Goal: Task Accomplishment & Management: Manage account settings

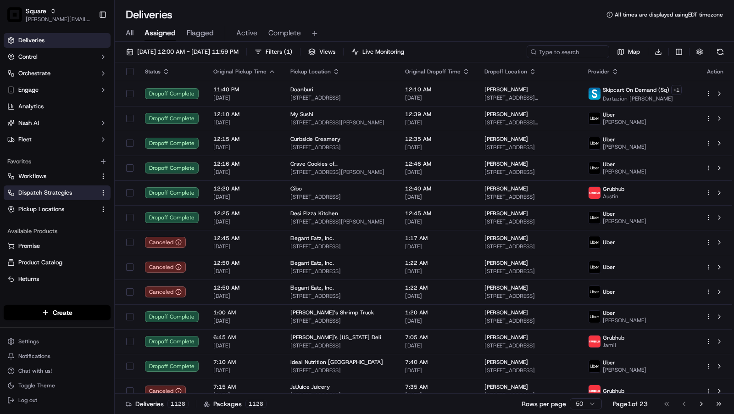
click at [57, 194] on span "Dispatch Strategies" at bounding box center [45, 192] width 54 height 8
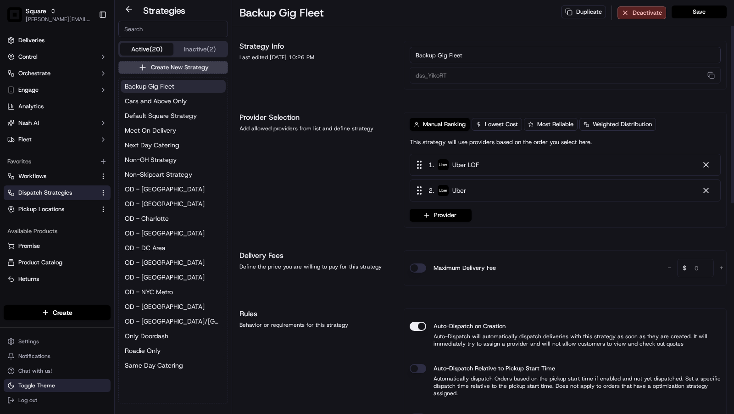
click at [32, 382] on span "Toggle Theme" at bounding box center [36, 384] width 37 height 7
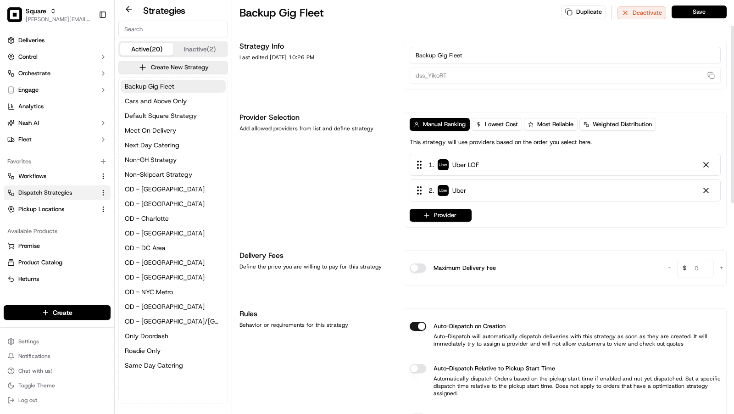
click at [172, 107] on div "Backup Gig Fleet Cars and Above Only Default Square Strategy Meet On Delivery N…" at bounding box center [173, 225] width 109 height 295
click at [172, 102] on span "Cars and Above Only" at bounding box center [156, 100] width 62 height 9
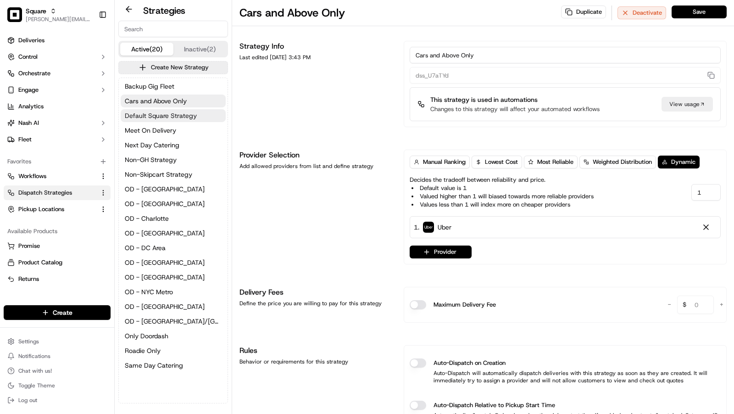
click at [171, 109] on button "Default Square Strategy" at bounding box center [173, 115] width 105 height 13
type input "dss_eAMXev"
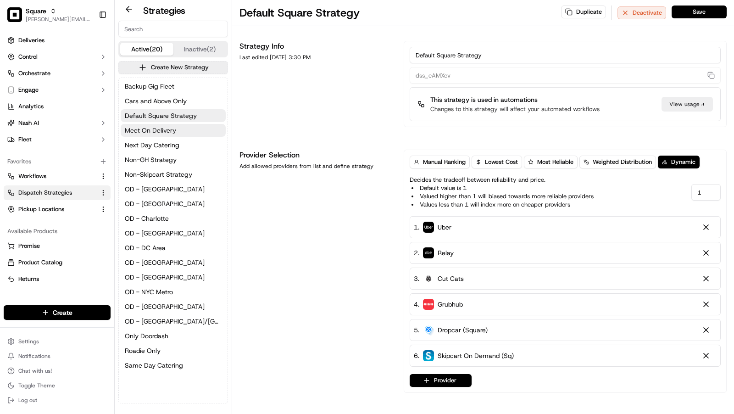
click at [162, 129] on span "Meet On Delivery" at bounding box center [150, 130] width 51 height 9
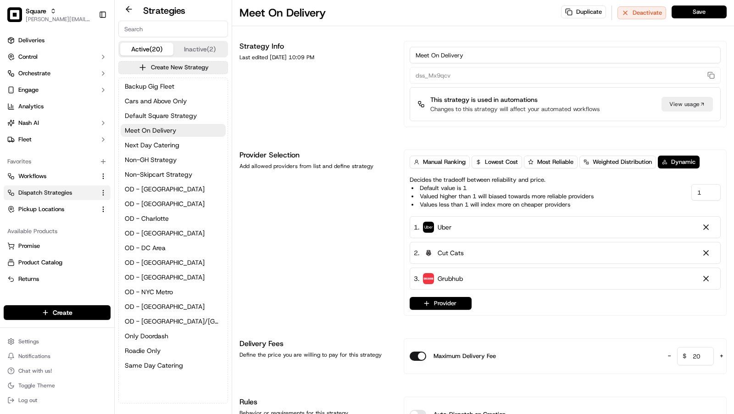
click at [165, 151] on div "Backup Gig Fleet Cars and Above Only Default Square Strategy Meet On Delivery N…" at bounding box center [173, 225] width 109 height 295
click at [165, 147] on span "Next Day Catering" at bounding box center [152, 144] width 55 height 9
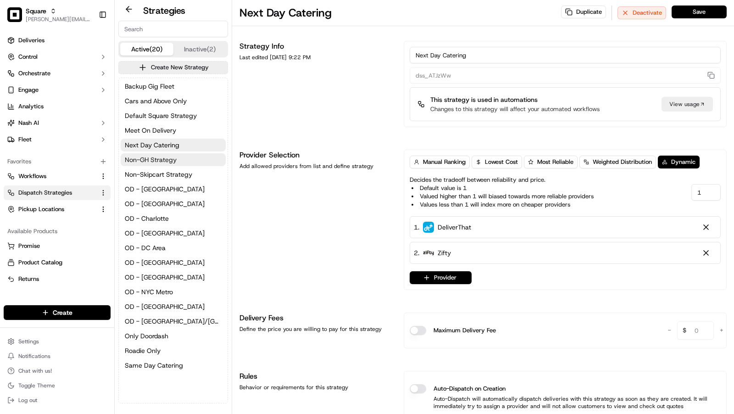
click at [163, 160] on span "Non-GH Strategy" at bounding box center [151, 159] width 52 height 9
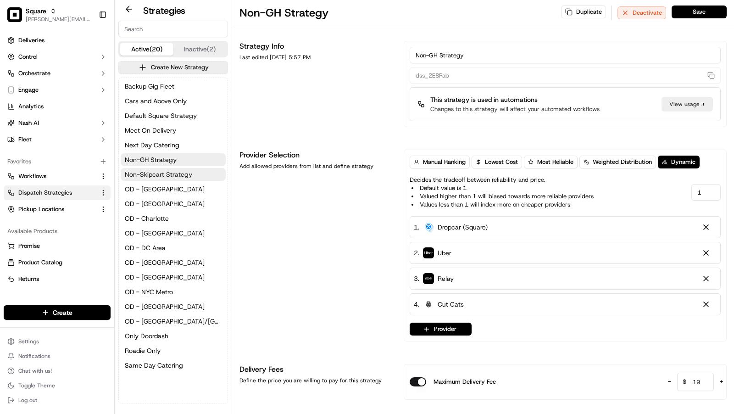
click at [163, 172] on span "Non-Skipcart Strategy" at bounding box center [158, 174] width 67 height 9
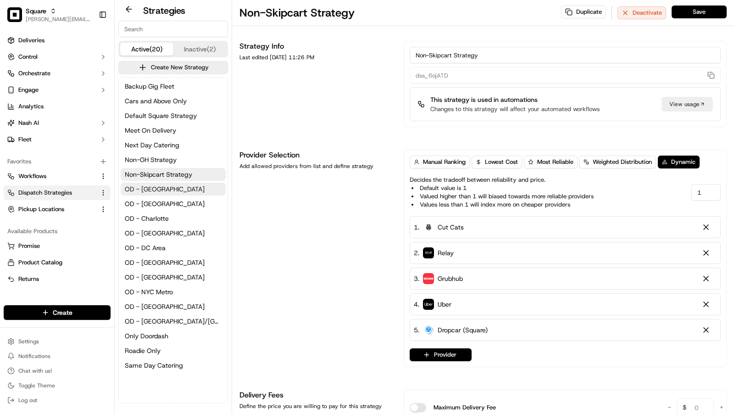
click at [160, 188] on button "OD - [GEOGRAPHIC_DATA]" at bounding box center [173, 188] width 105 height 13
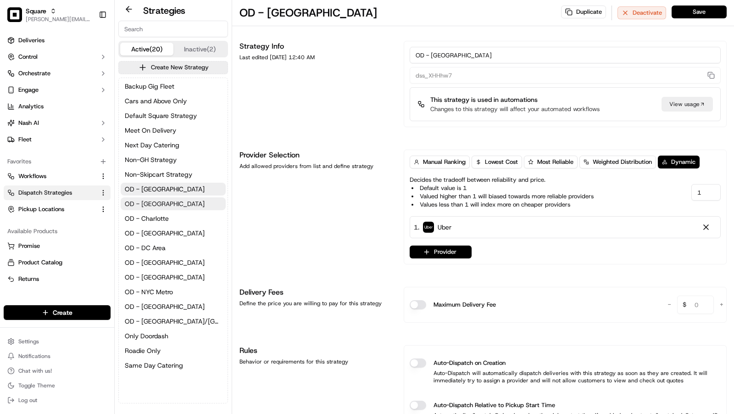
click at [162, 206] on button "OD - [GEOGRAPHIC_DATA]" at bounding box center [173, 203] width 105 height 13
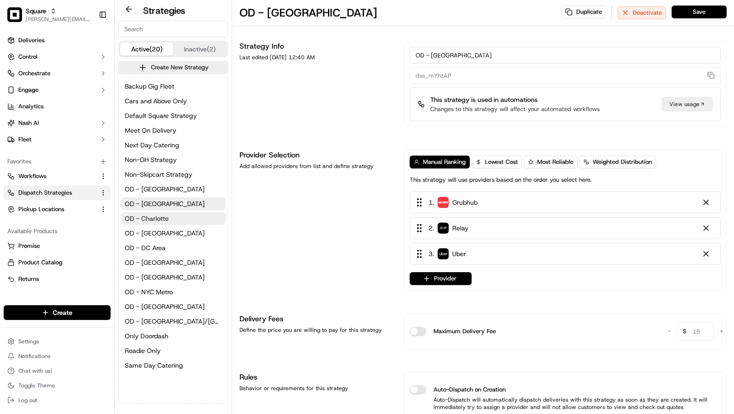
click at [162, 221] on span "OD - Charlotte" at bounding box center [147, 218] width 44 height 9
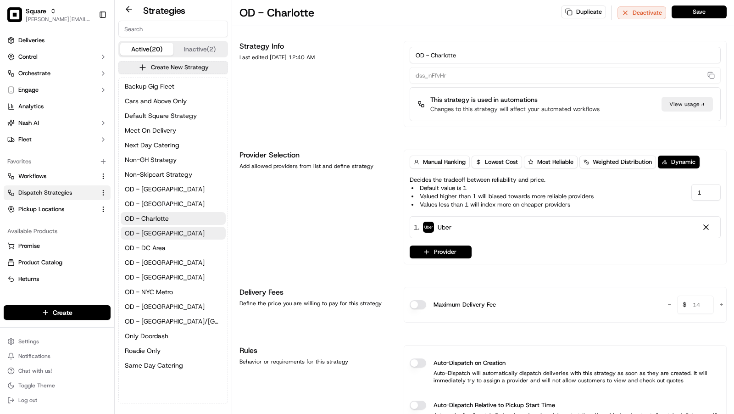
click at [162, 227] on button "OD - [GEOGRAPHIC_DATA]" at bounding box center [173, 233] width 105 height 13
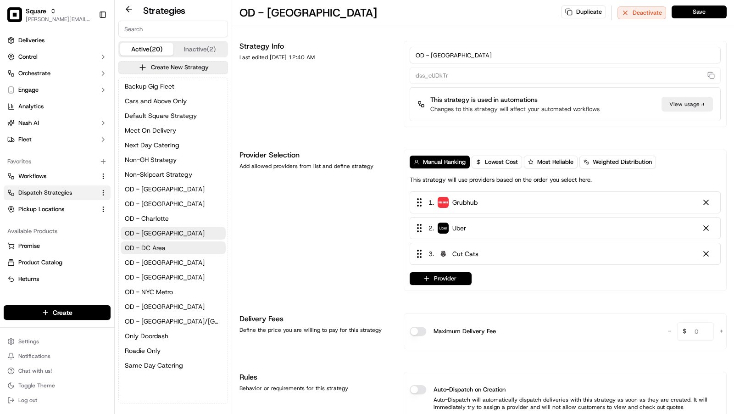
click at [163, 247] on span "OD - DC Area" at bounding box center [145, 247] width 41 height 9
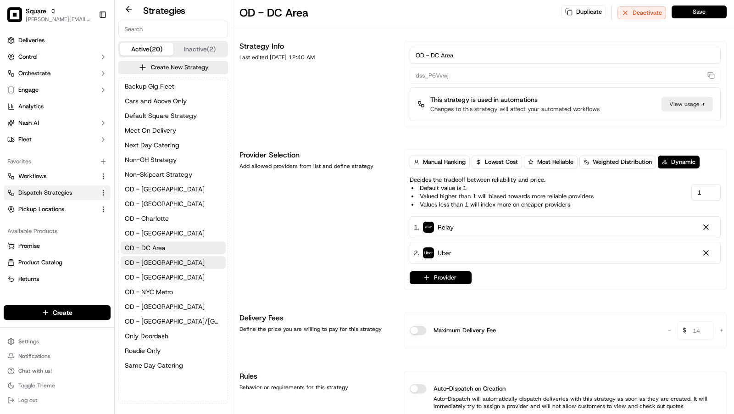
click at [169, 258] on button "OD - [GEOGRAPHIC_DATA]" at bounding box center [173, 262] width 105 height 13
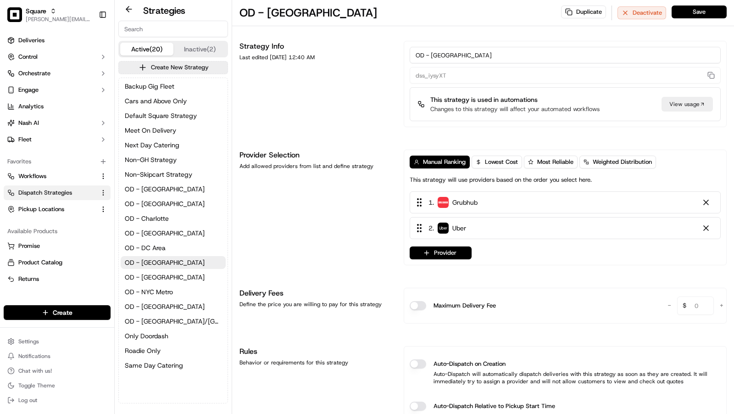
click at [168, 270] on div "Backup Gig Fleet Cars and Above Only Default Square Strategy Meet On Delivery N…" at bounding box center [173, 225] width 109 height 295
click at [168, 276] on button "OD - [GEOGRAPHIC_DATA]" at bounding box center [173, 277] width 105 height 13
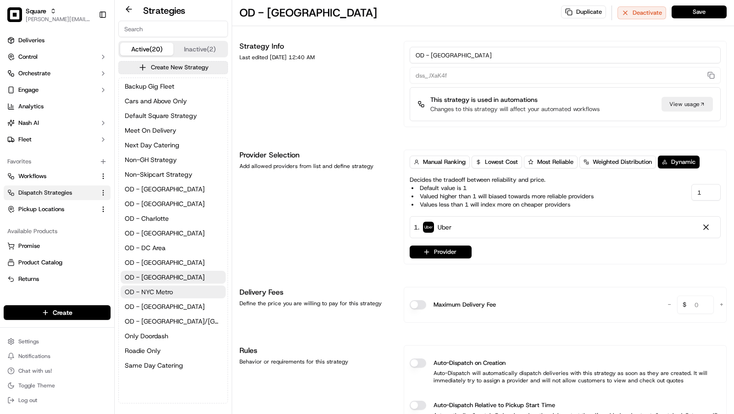
click at [167, 288] on span "OD - NYC Metro" at bounding box center [149, 291] width 48 height 9
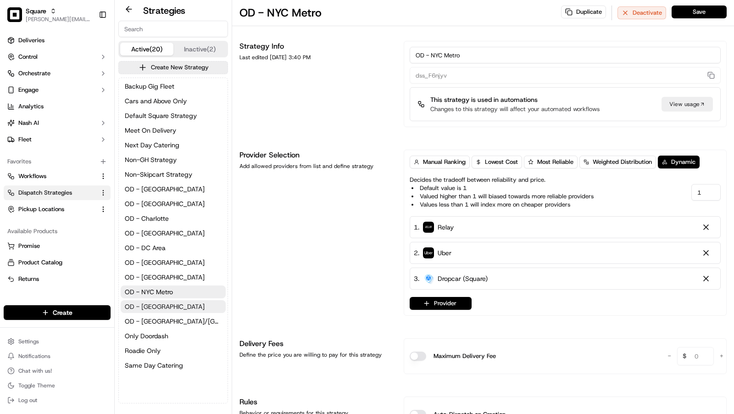
click at [167, 304] on span "OD - [GEOGRAPHIC_DATA]" at bounding box center [165, 306] width 80 height 9
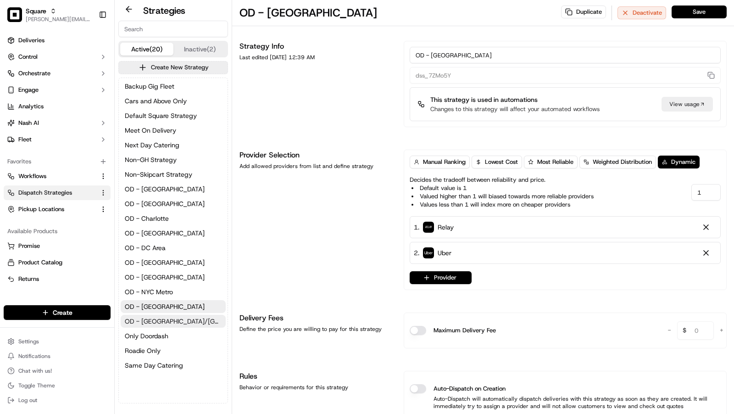
click at [169, 324] on span "OD - [GEOGRAPHIC_DATA]/[GEOGRAPHIC_DATA]" at bounding box center [173, 320] width 97 height 9
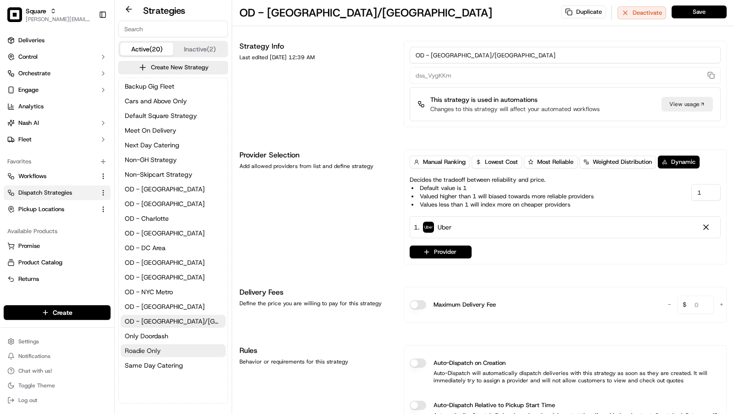
click at [164, 347] on button "Roadie Only" at bounding box center [173, 350] width 105 height 13
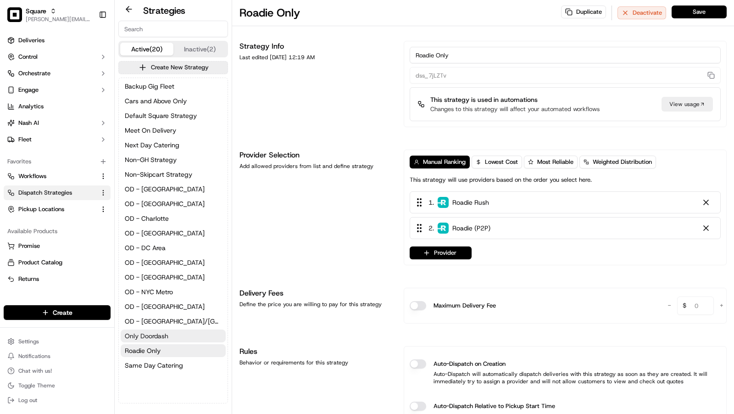
click at [166, 337] on span "Only Doordash" at bounding box center [147, 335] width 44 height 9
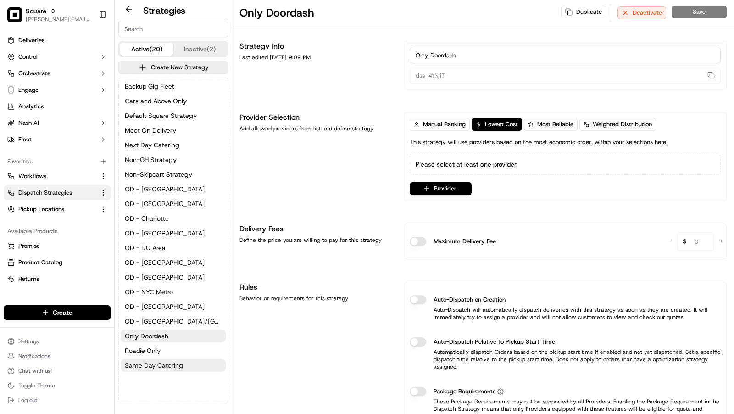
click at [165, 368] on span "Same Day Catering" at bounding box center [154, 364] width 58 height 9
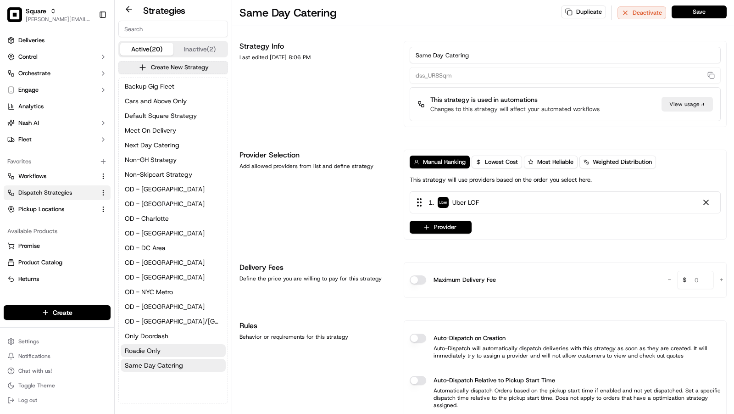
click at [166, 349] on button "Roadie Only" at bounding box center [173, 350] width 105 height 13
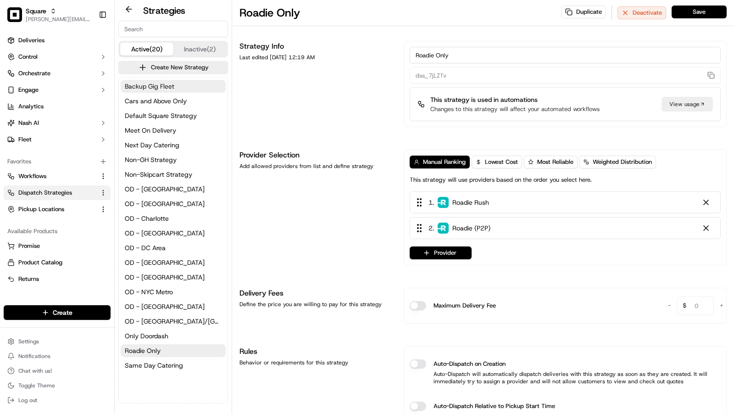
click at [161, 83] on span "Backup Gig Fleet" at bounding box center [150, 86] width 50 height 9
